Goal: Task Accomplishment & Management: Complete application form

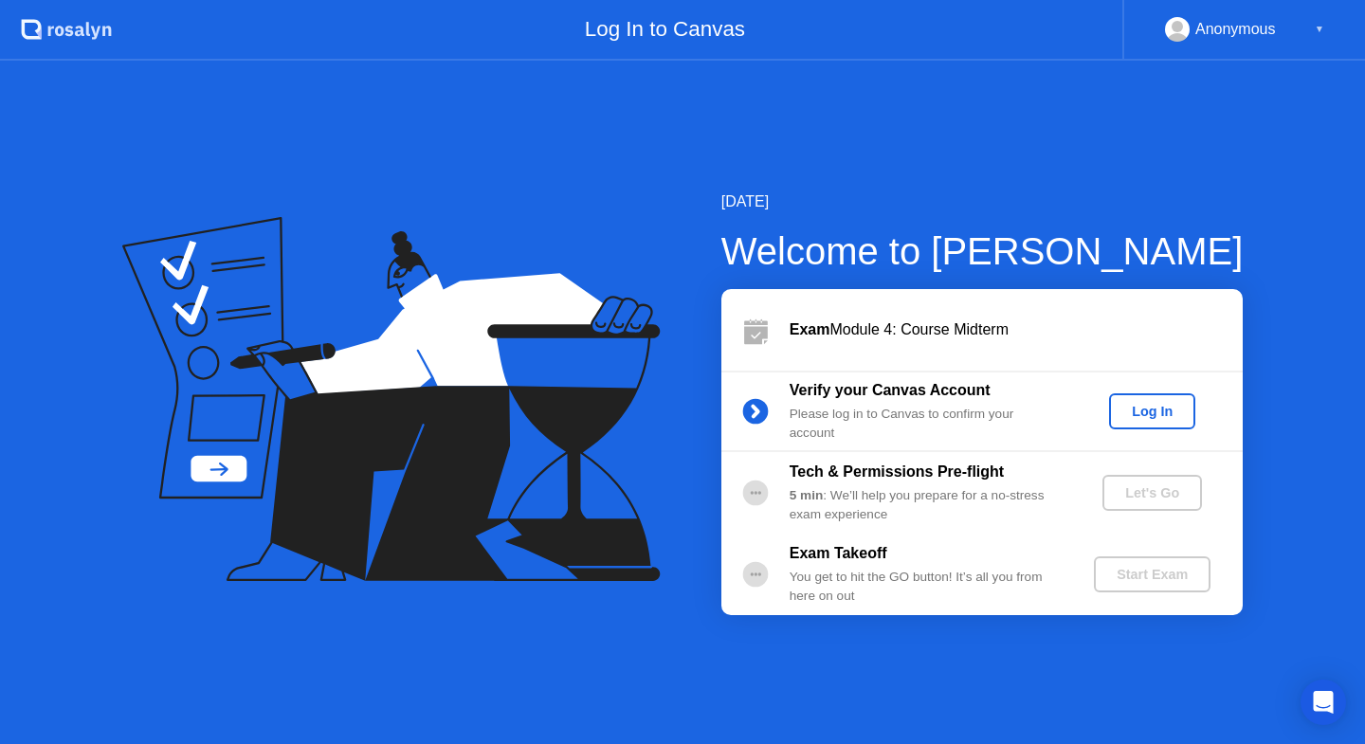
click at [1134, 400] on button "Log In" at bounding box center [1152, 411] width 86 height 36
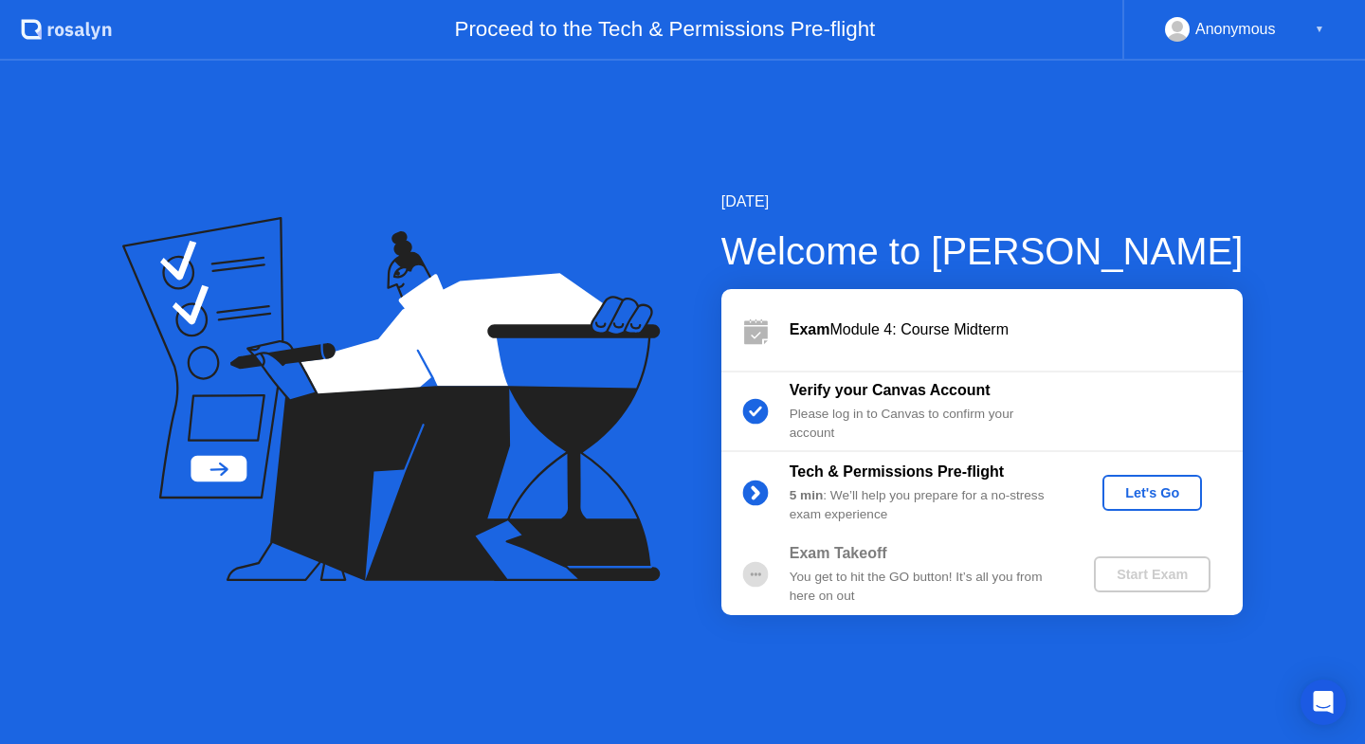
click at [1151, 493] on div "Let's Go" at bounding box center [1152, 492] width 84 height 15
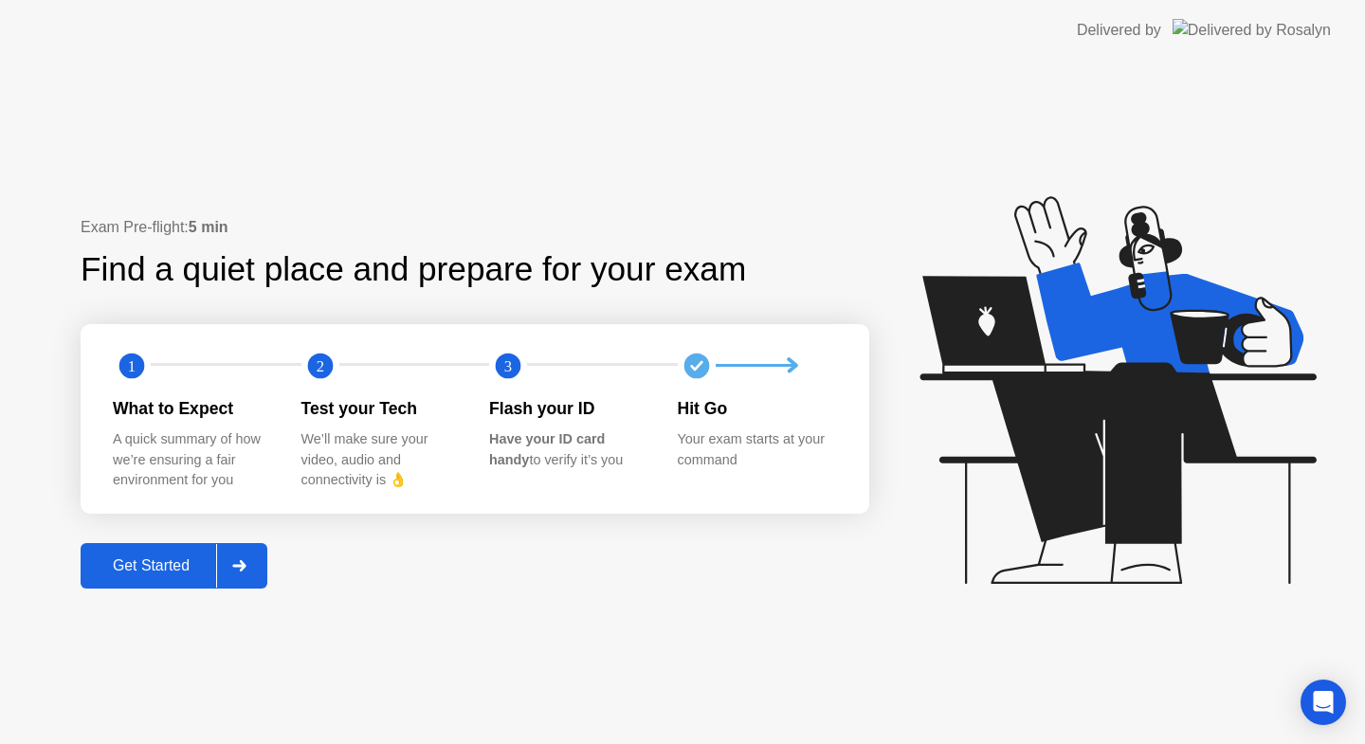
click at [202, 554] on button "Get Started" at bounding box center [174, 566] width 187 height 46
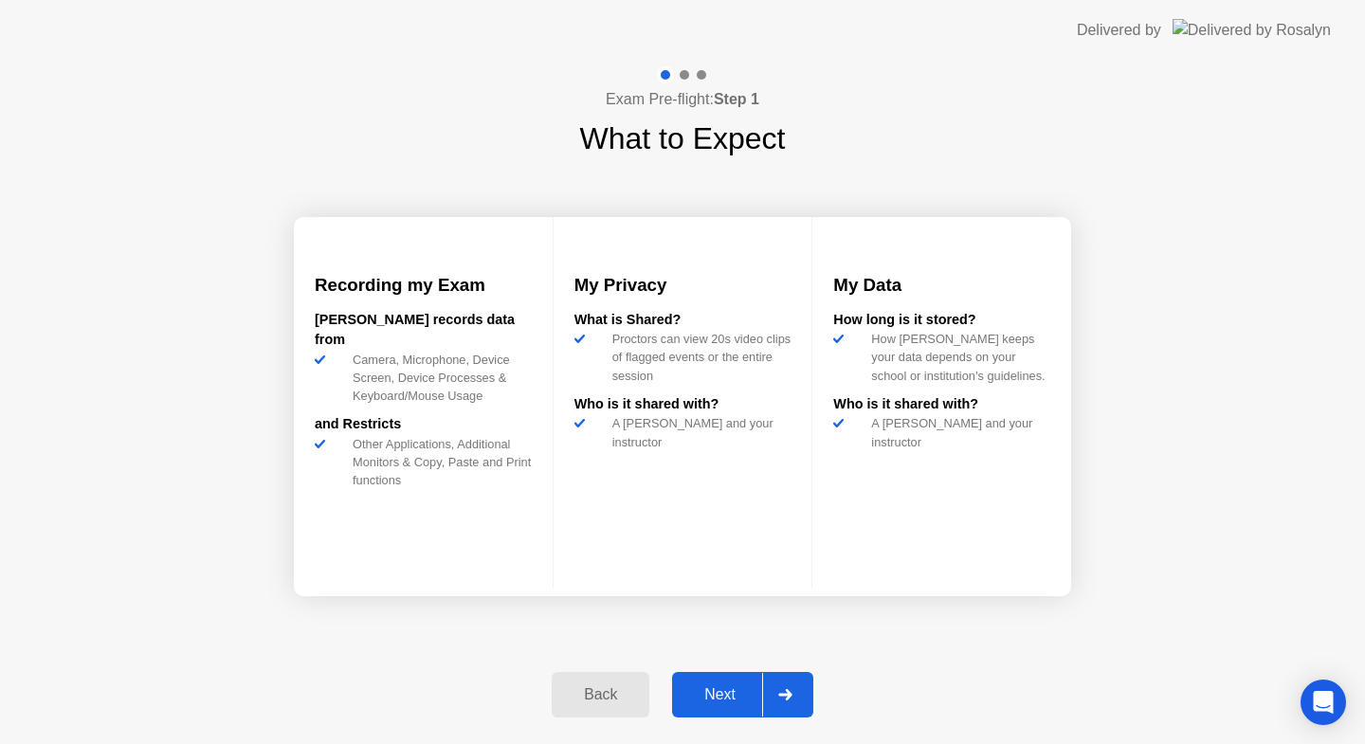
click at [736, 691] on div "Next" at bounding box center [720, 694] width 84 height 17
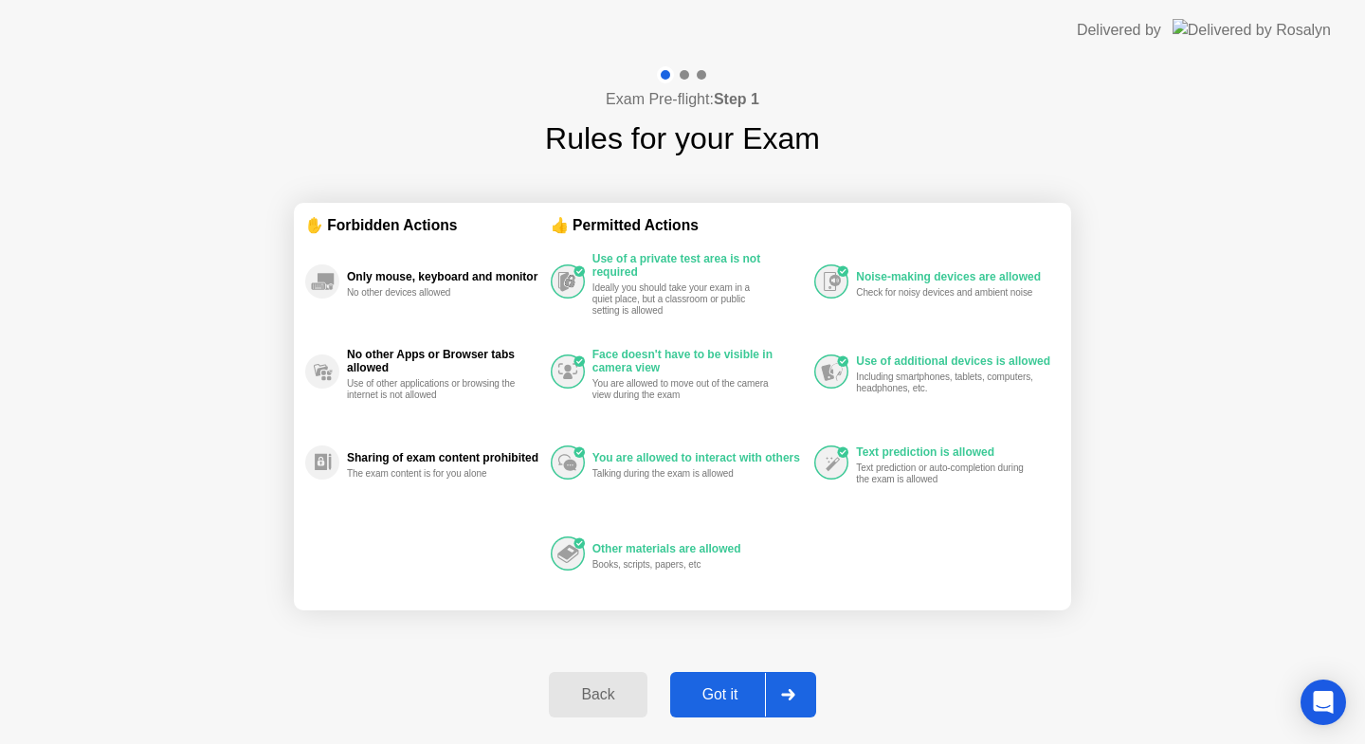
click at [743, 690] on div "Got it" at bounding box center [720, 694] width 89 height 17
select select "Available cameras"
select select "Available speakers"
select select "Available microphones"
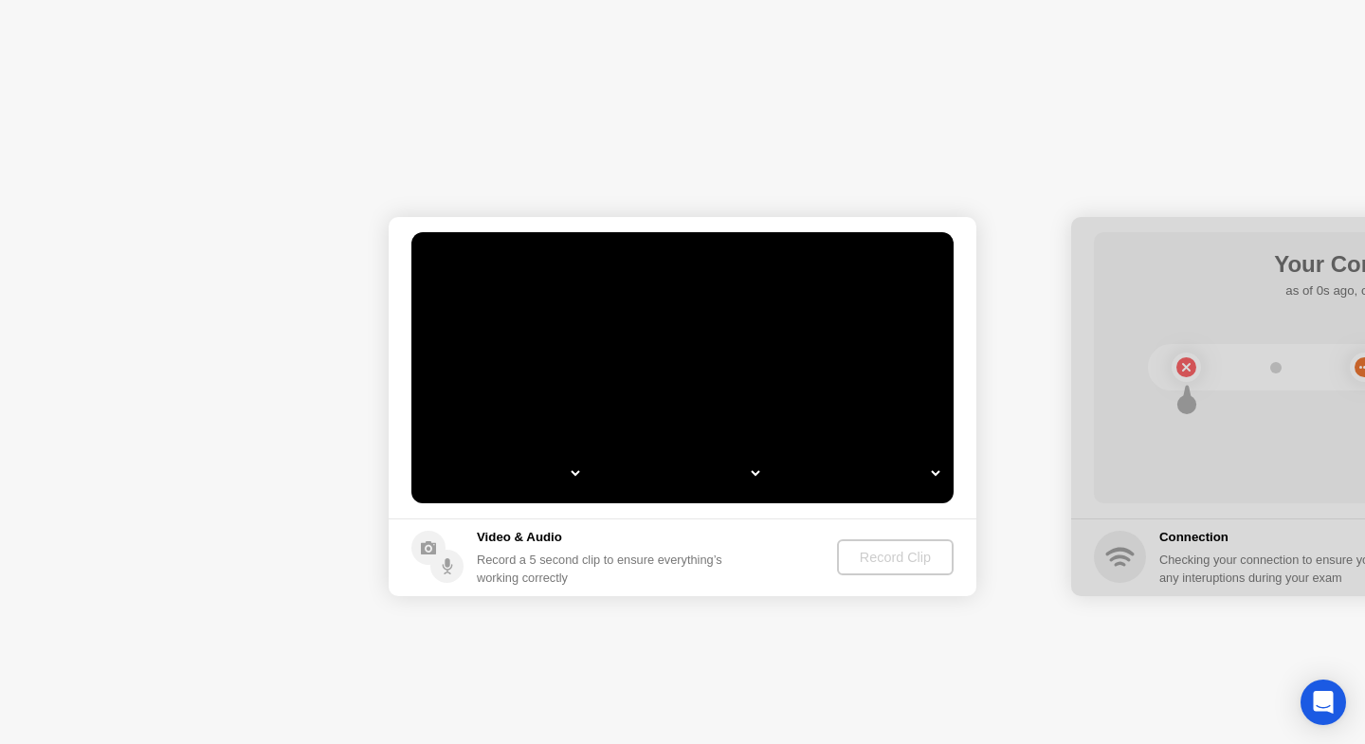
select select "**********"
select select "*******"
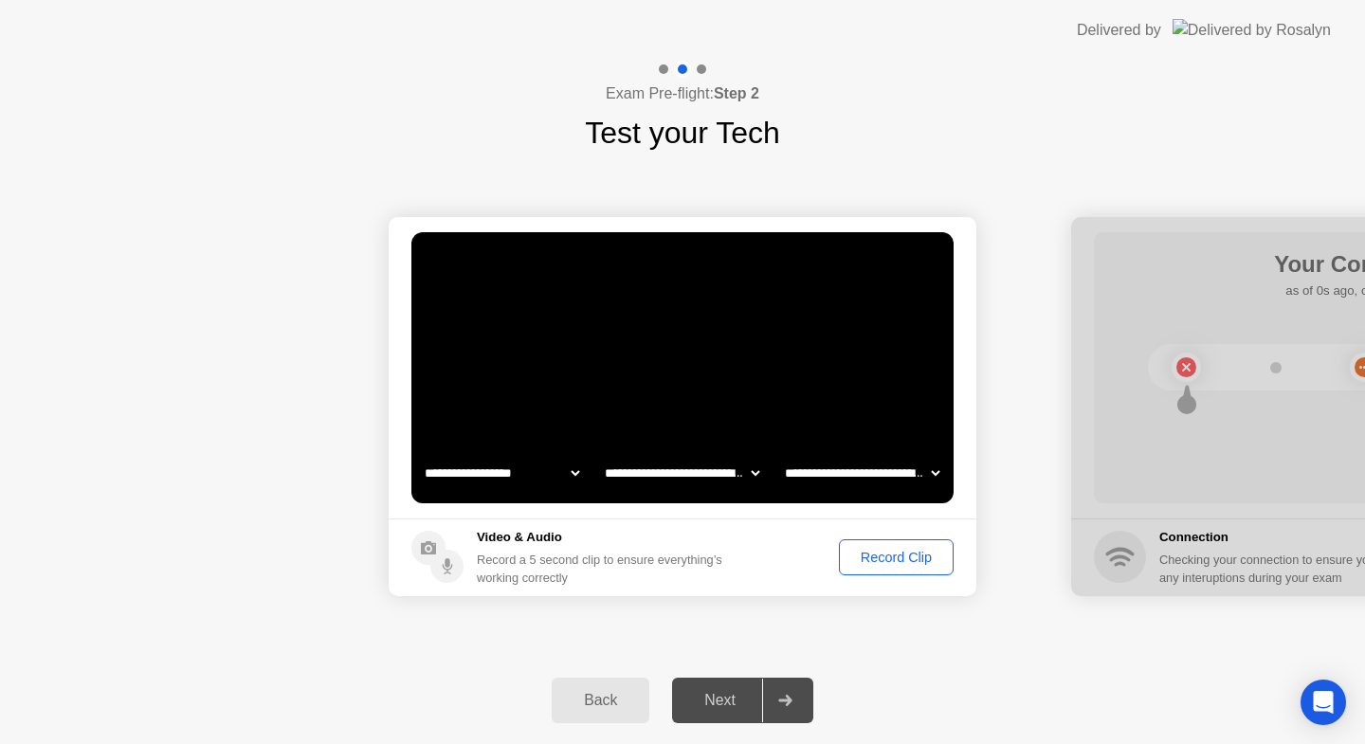
click at [878, 561] on div "Record Clip" at bounding box center [896, 557] width 101 height 15
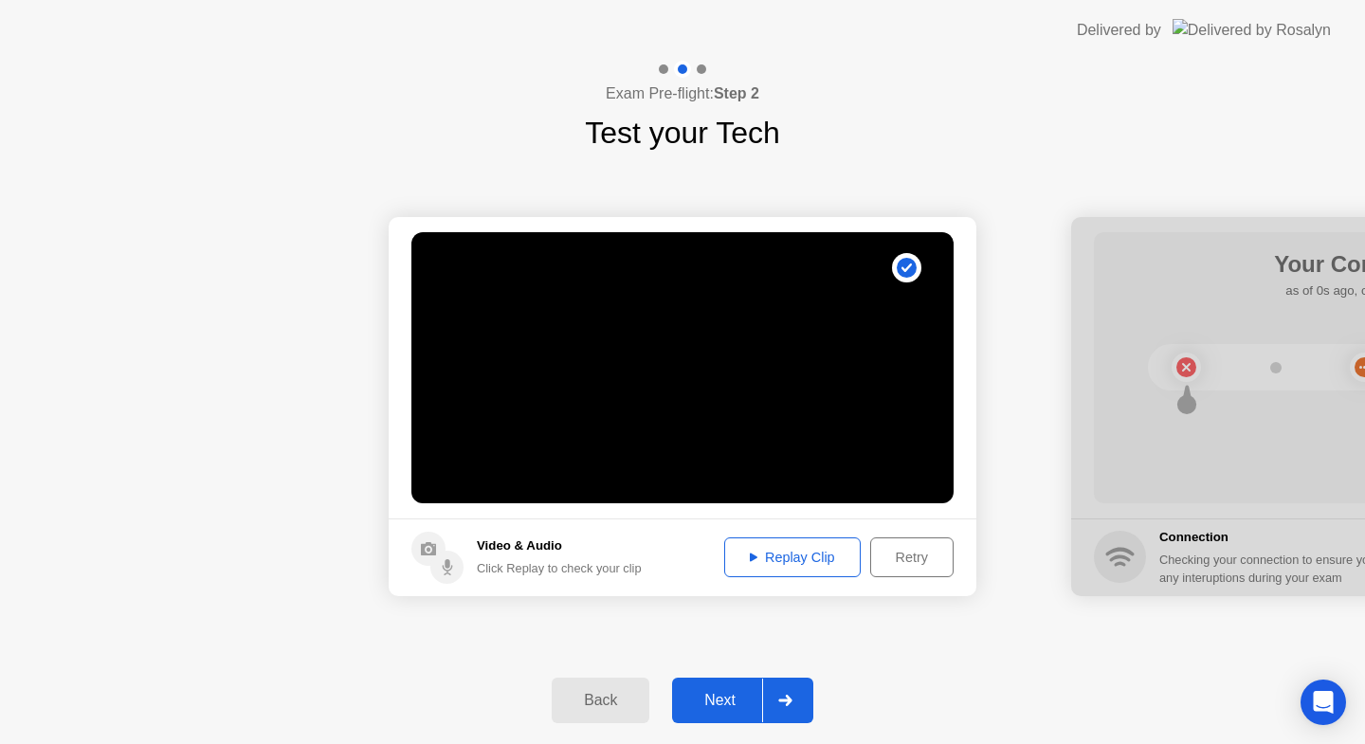
click at [731, 700] on div "Next" at bounding box center [720, 700] width 84 height 17
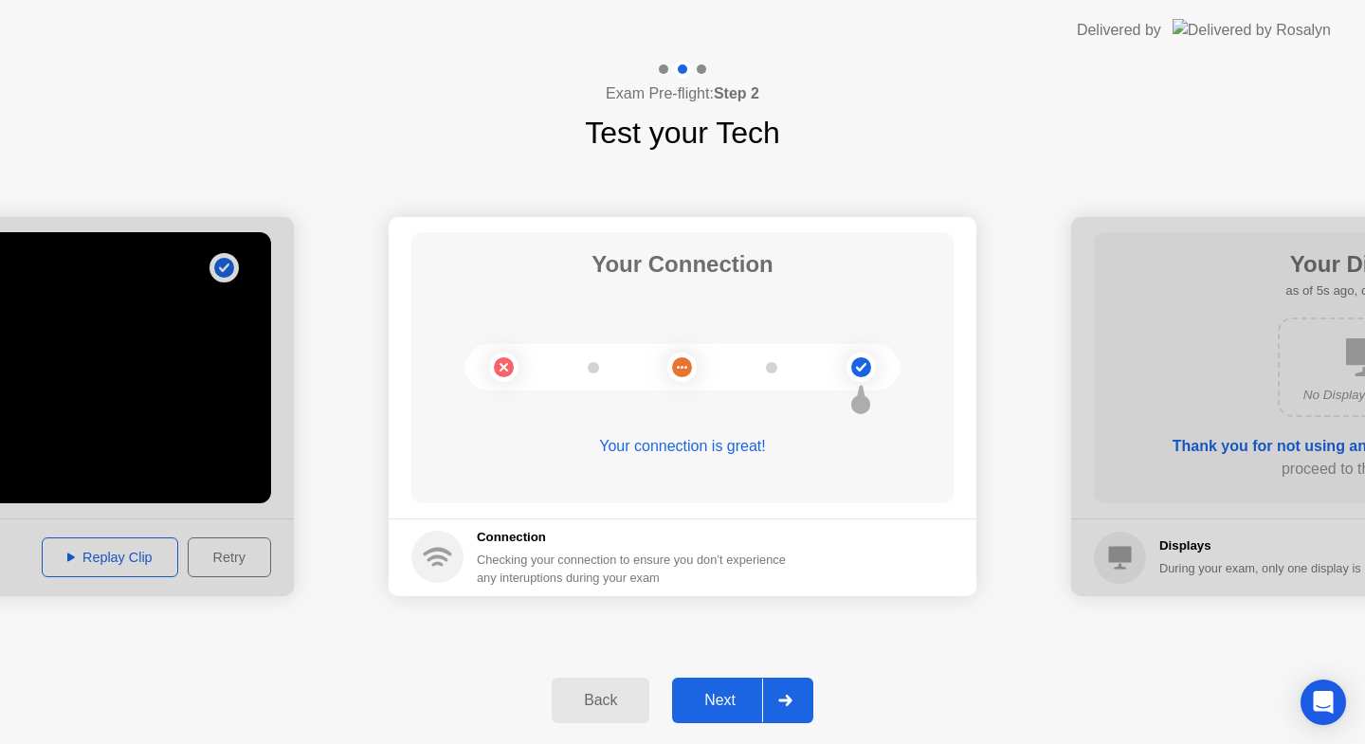
click at [692, 684] on button "Next" at bounding box center [742, 701] width 141 height 46
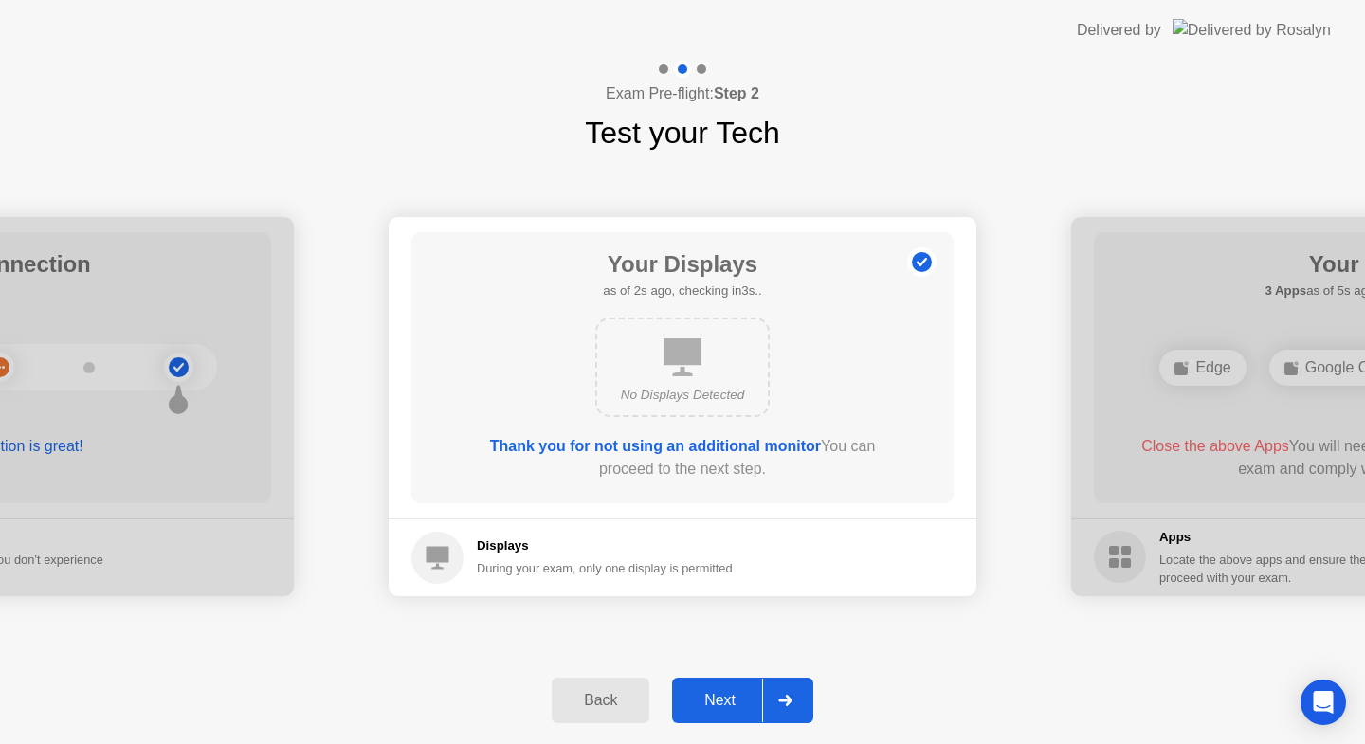
click at [720, 712] on button "Next" at bounding box center [742, 701] width 141 height 46
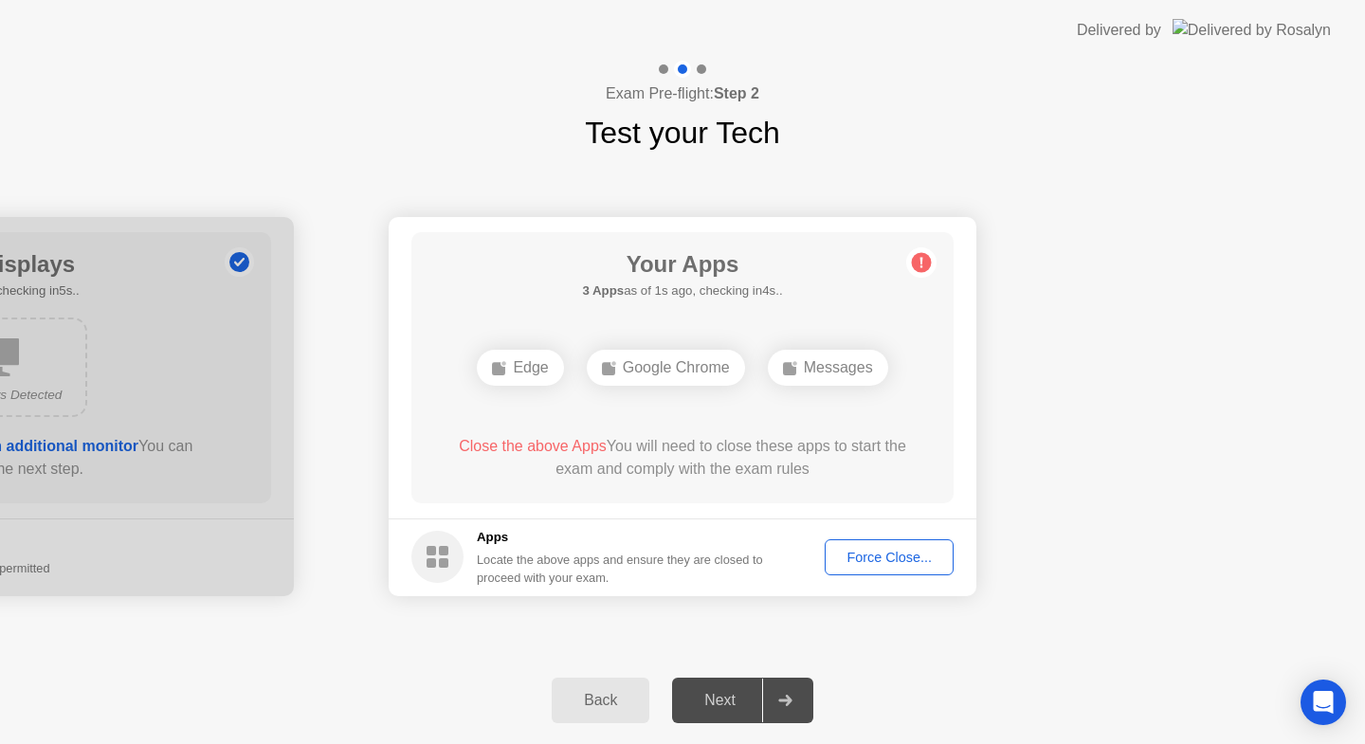
click at [880, 561] on div "Force Close..." at bounding box center [889, 557] width 116 height 15
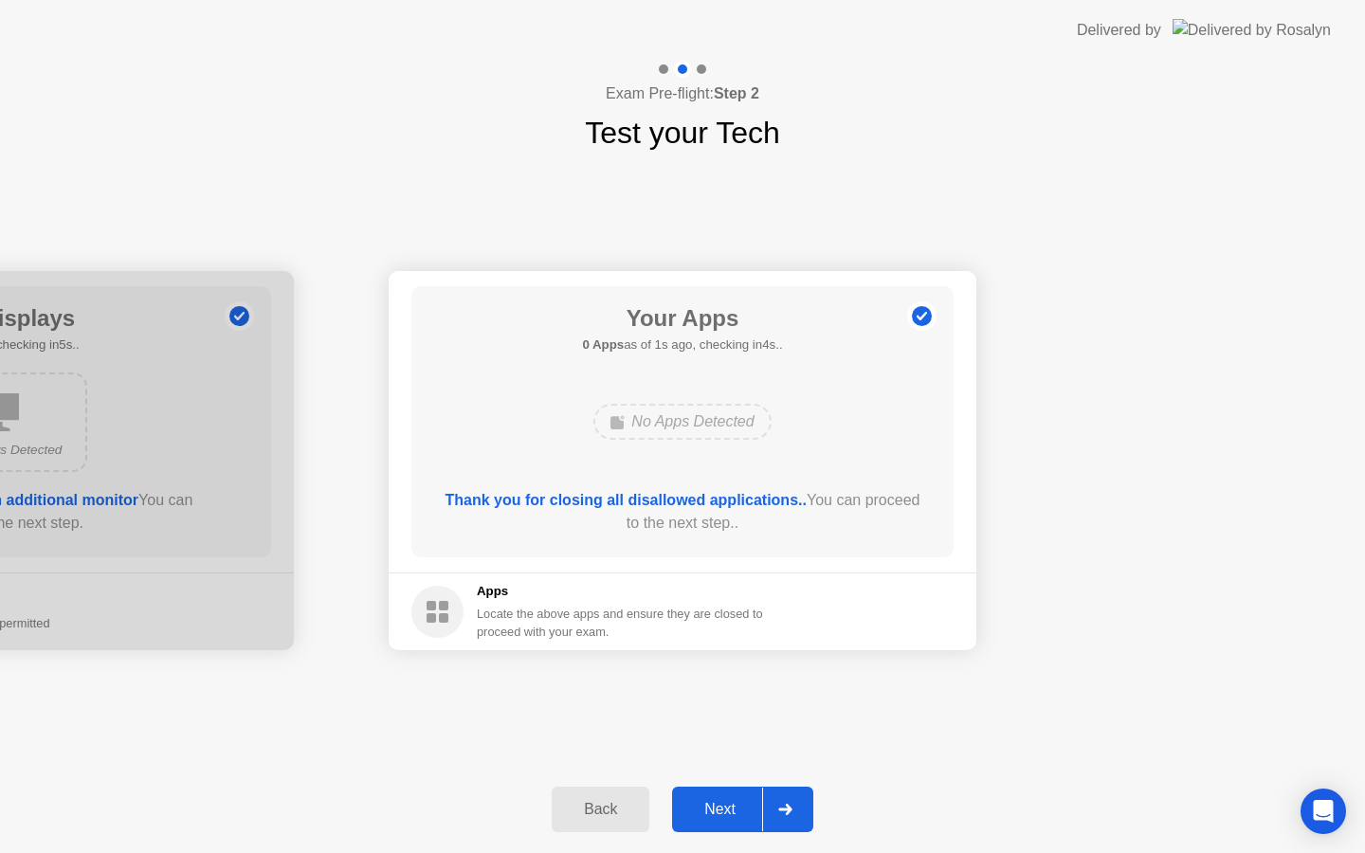
click at [719, 743] on div "Next" at bounding box center [720, 809] width 84 height 17
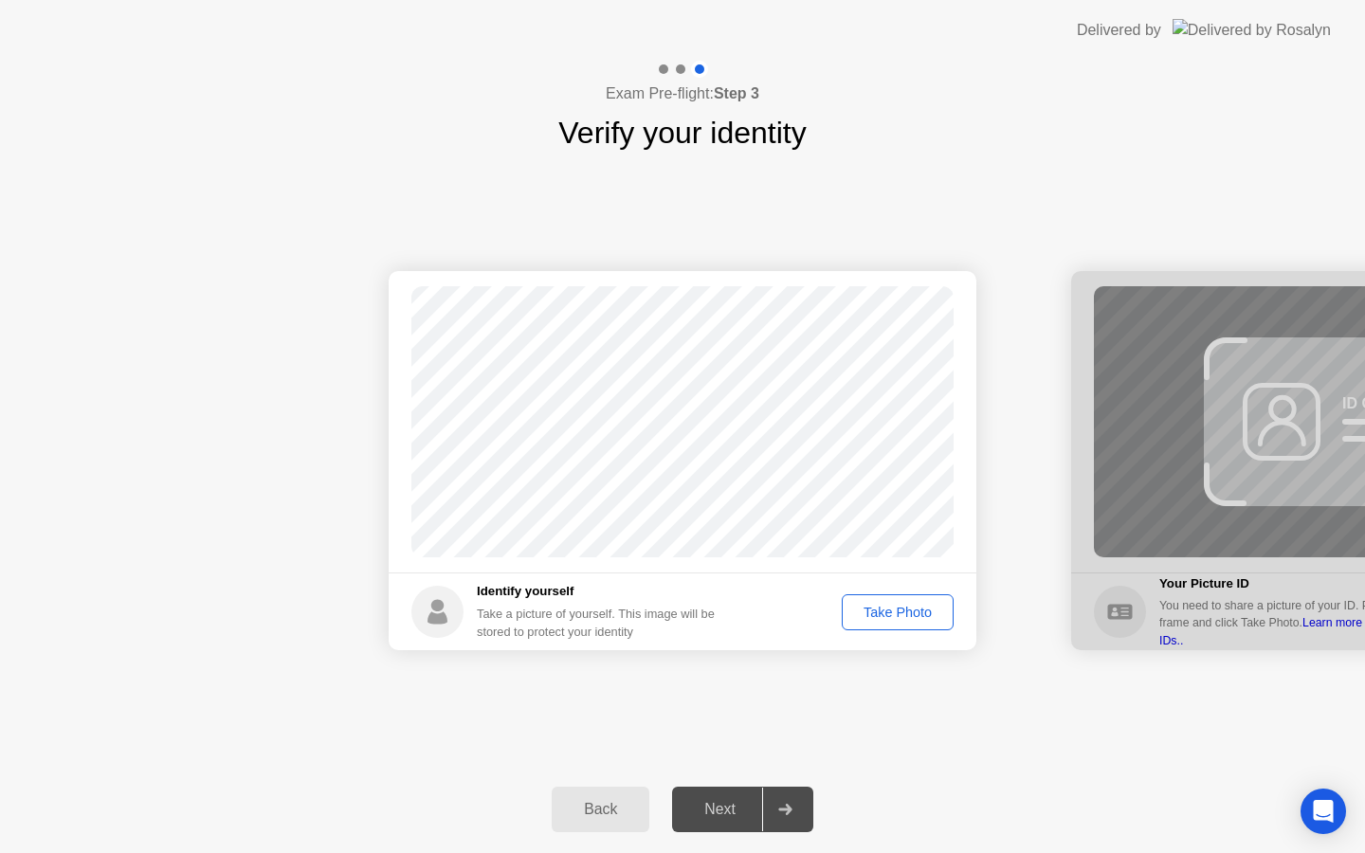
click at [897, 617] on div "Take Photo" at bounding box center [897, 612] width 99 height 15
click at [735, 743] on div "Next" at bounding box center [720, 809] width 84 height 17
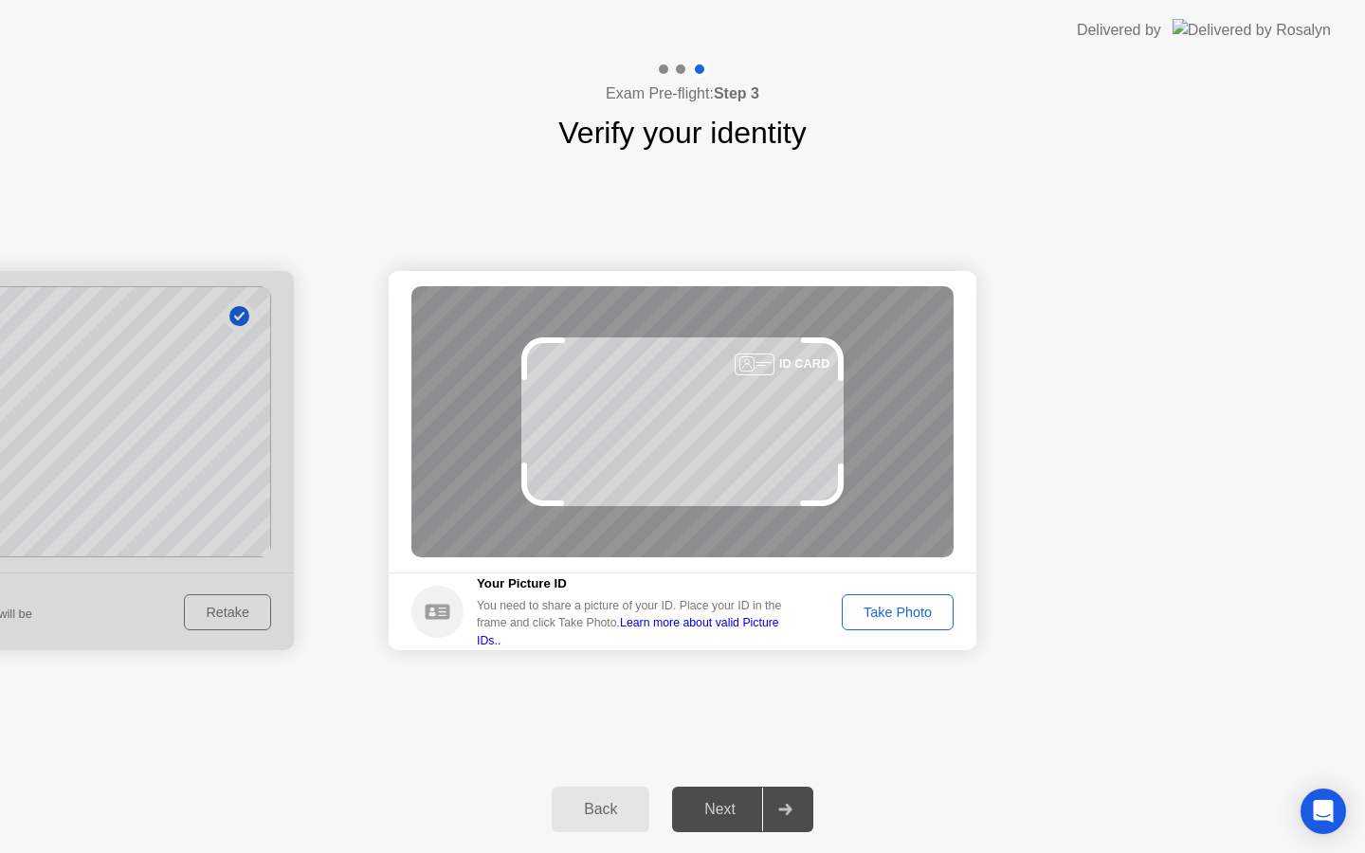
click at [900, 605] on div "Take Photo" at bounding box center [897, 612] width 99 height 15
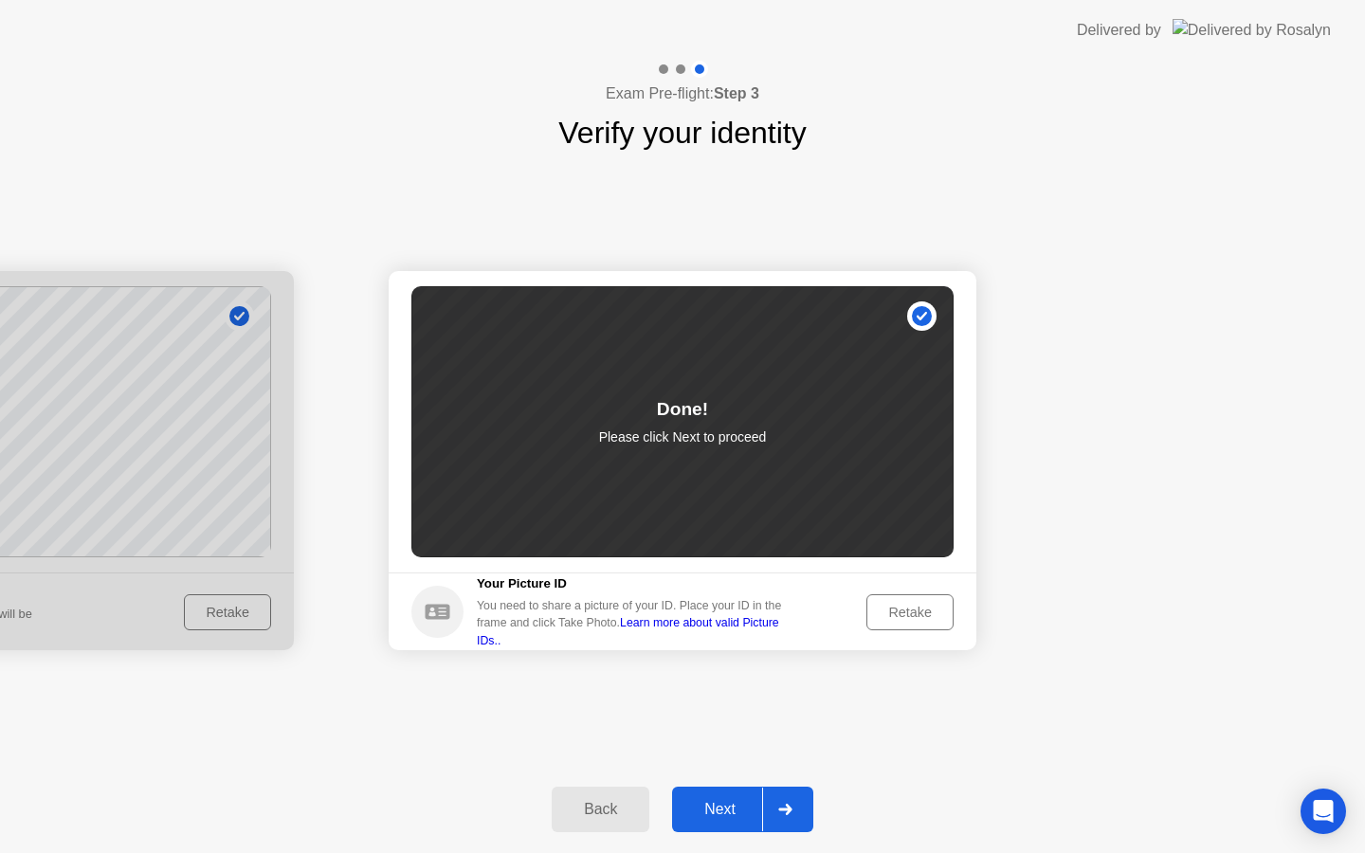
click at [710, 743] on div "Next" at bounding box center [720, 809] width 84 height 17
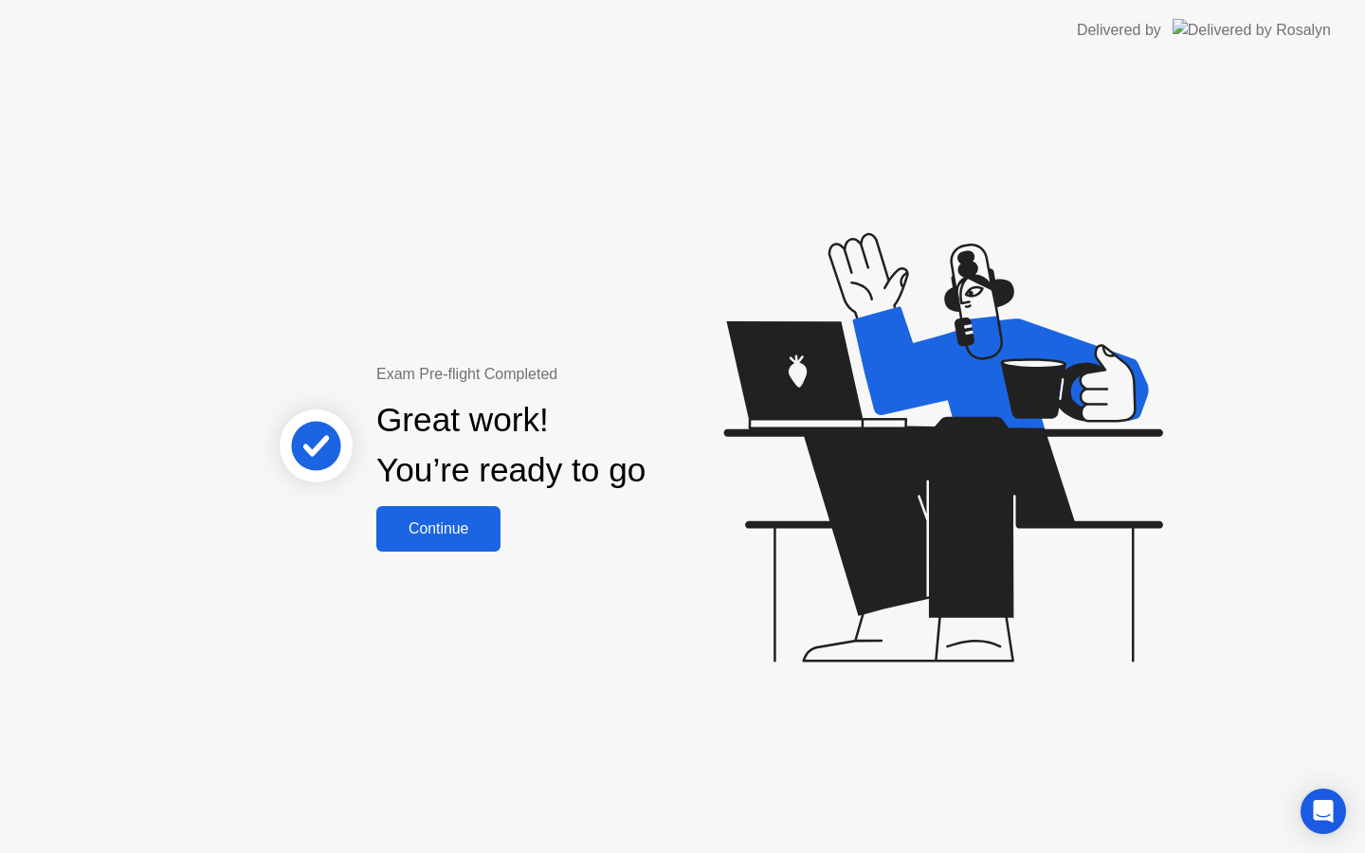
click at [444, 540] on button "Continue" at bounding box center [438, 529] width 124 height 46
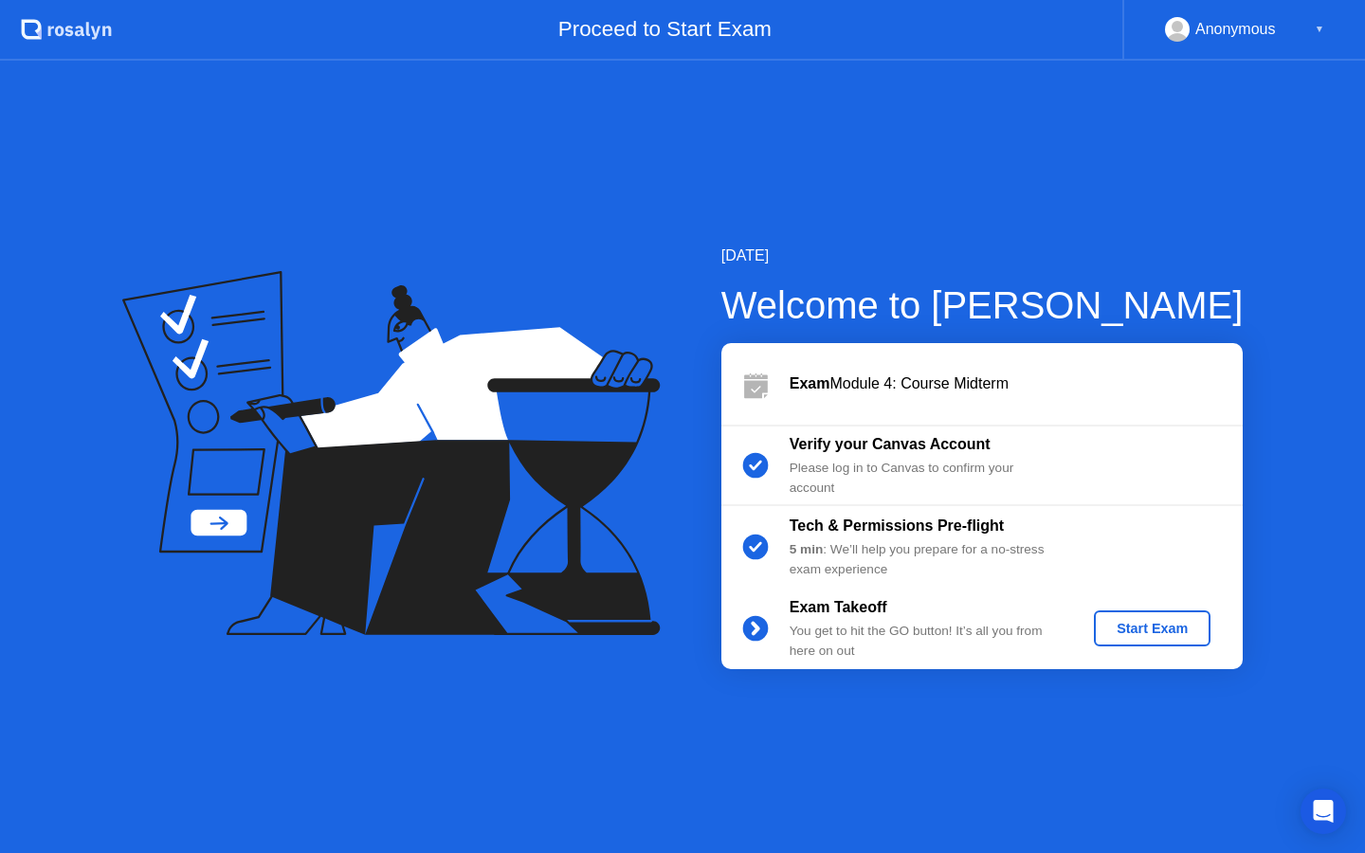
click at [1109, 630] on div "Start Exam" at bounding box center [1152, 628] width 101 height 15
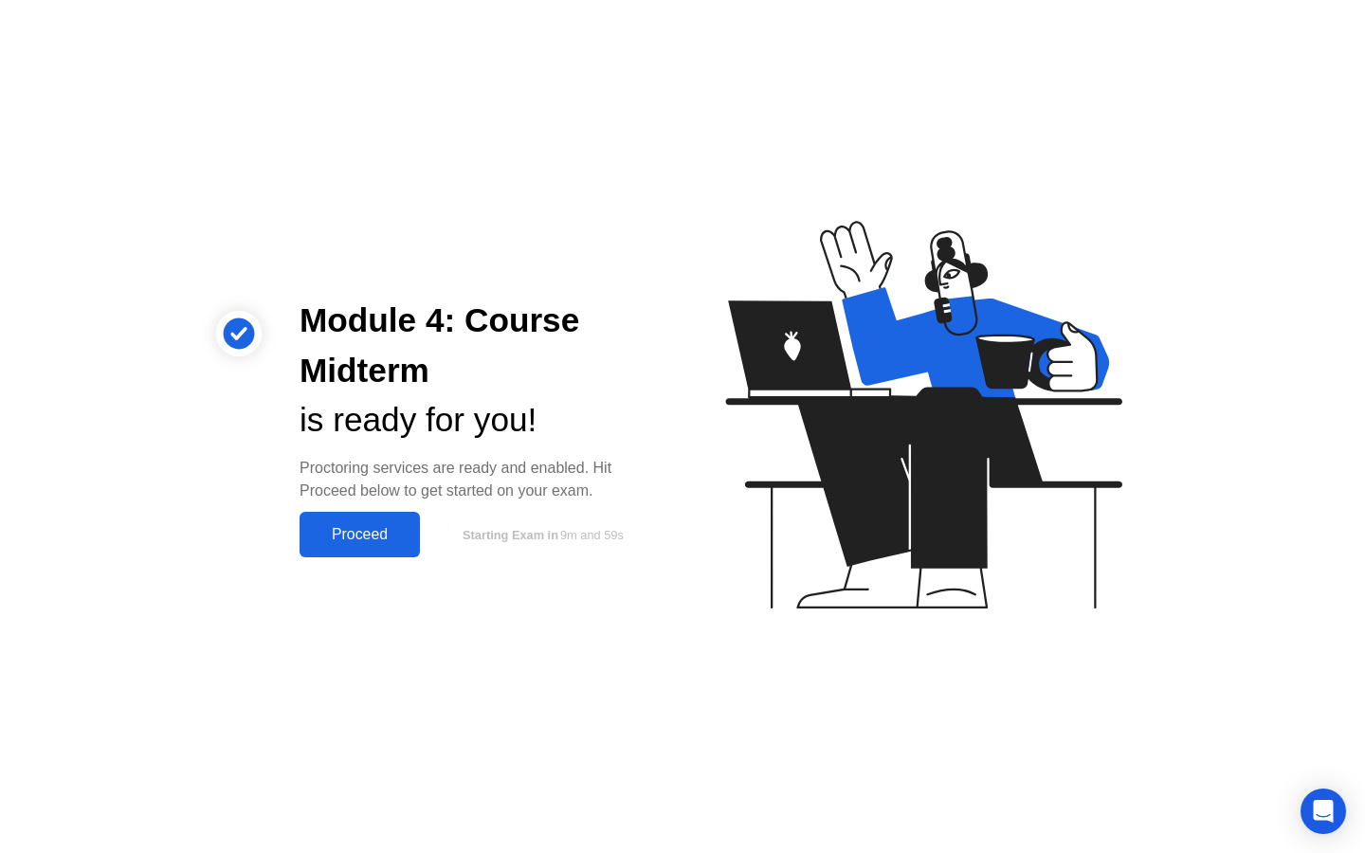
click at [350, 551] on button "Proceed" at bounding box center [360, 535] width 120 height 46
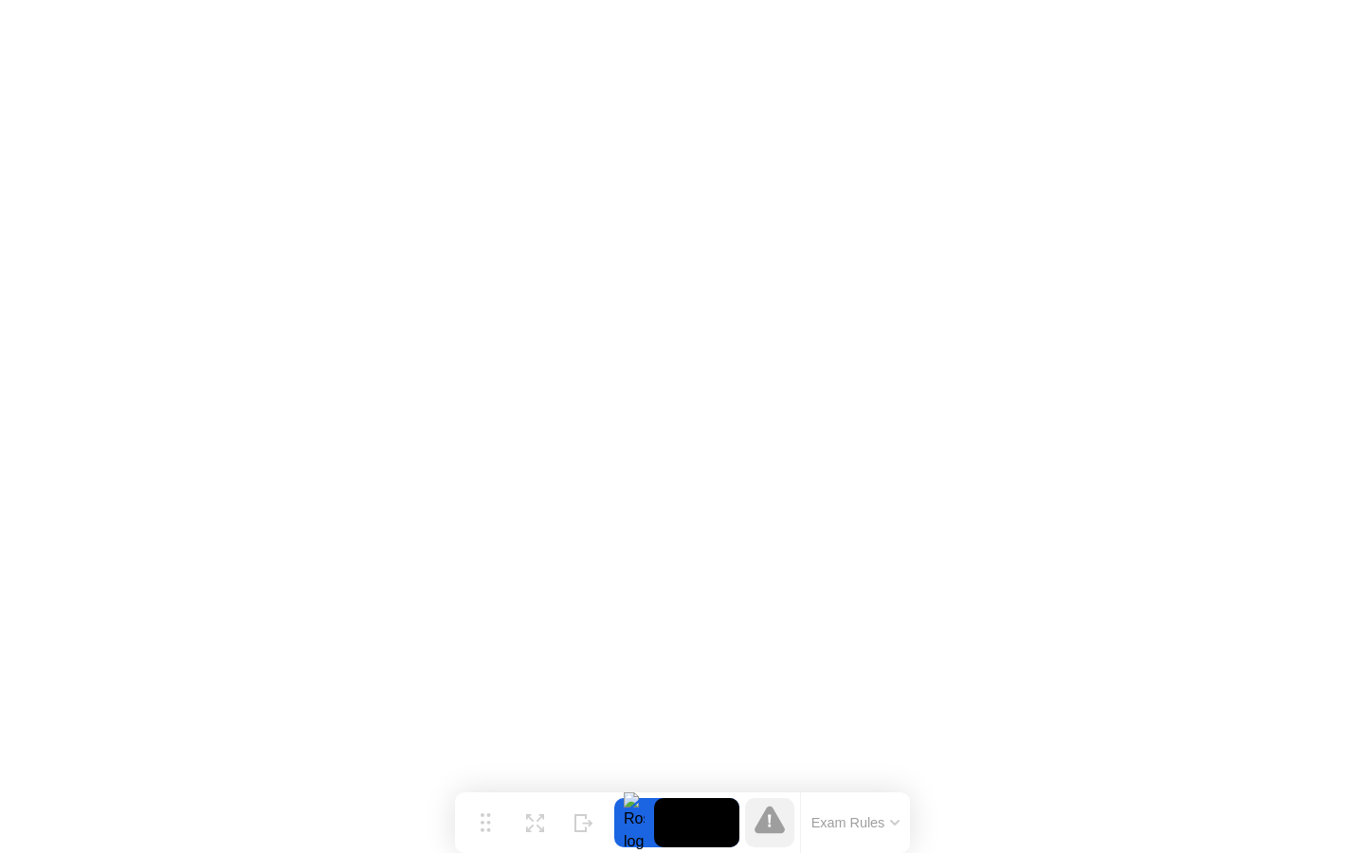
click at [888, 743] on button "Exam Rules" at bounding box center [856, 822] width 100 height 17
